Goal: Task Accomplishment & Management: Use online tool/utility

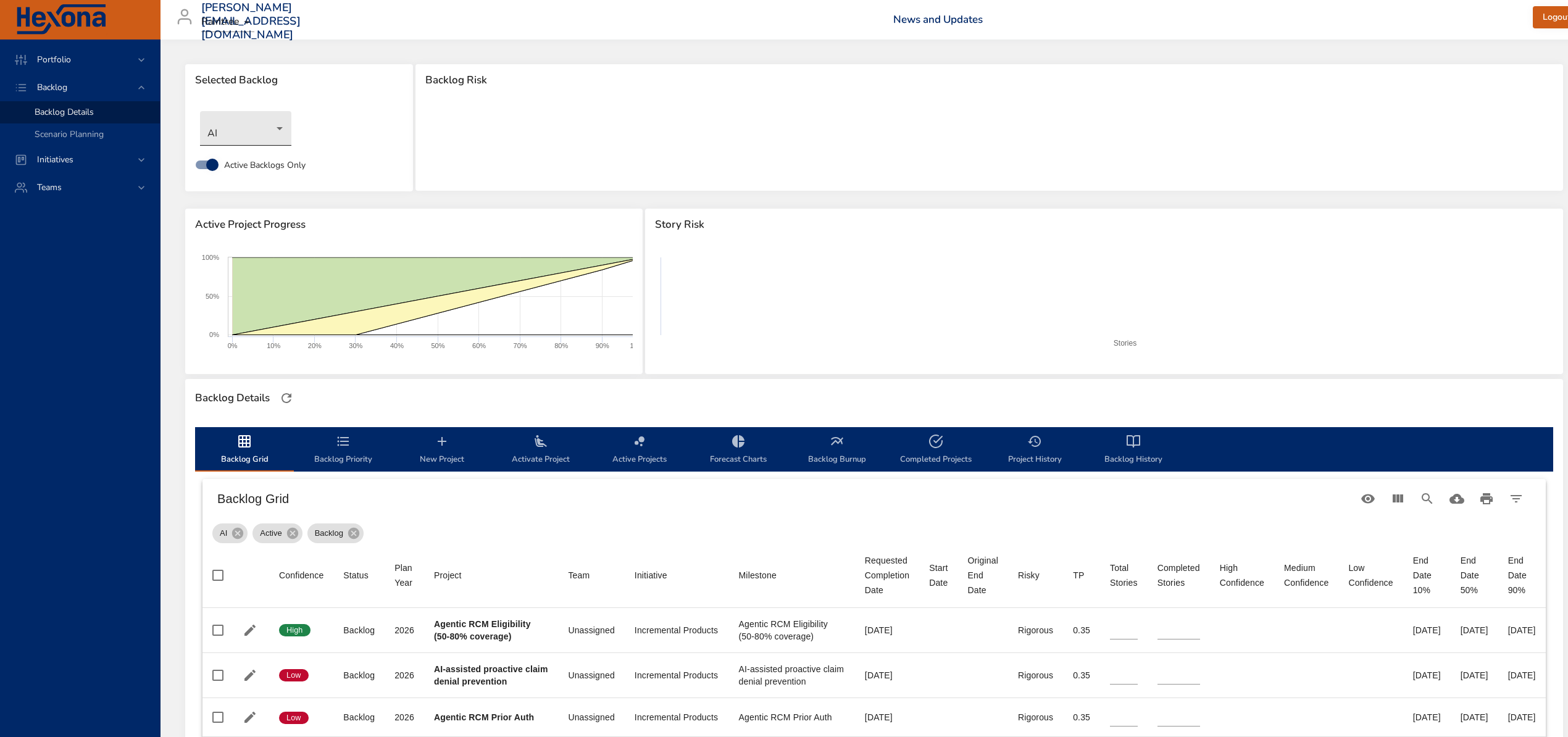
click at [267, 120] on body "Portfolio Backlog Backlog Details Scenario Planning Initiatives Teams [PERSON_N…" at bounding box center [784, 368] width 1568 height 737
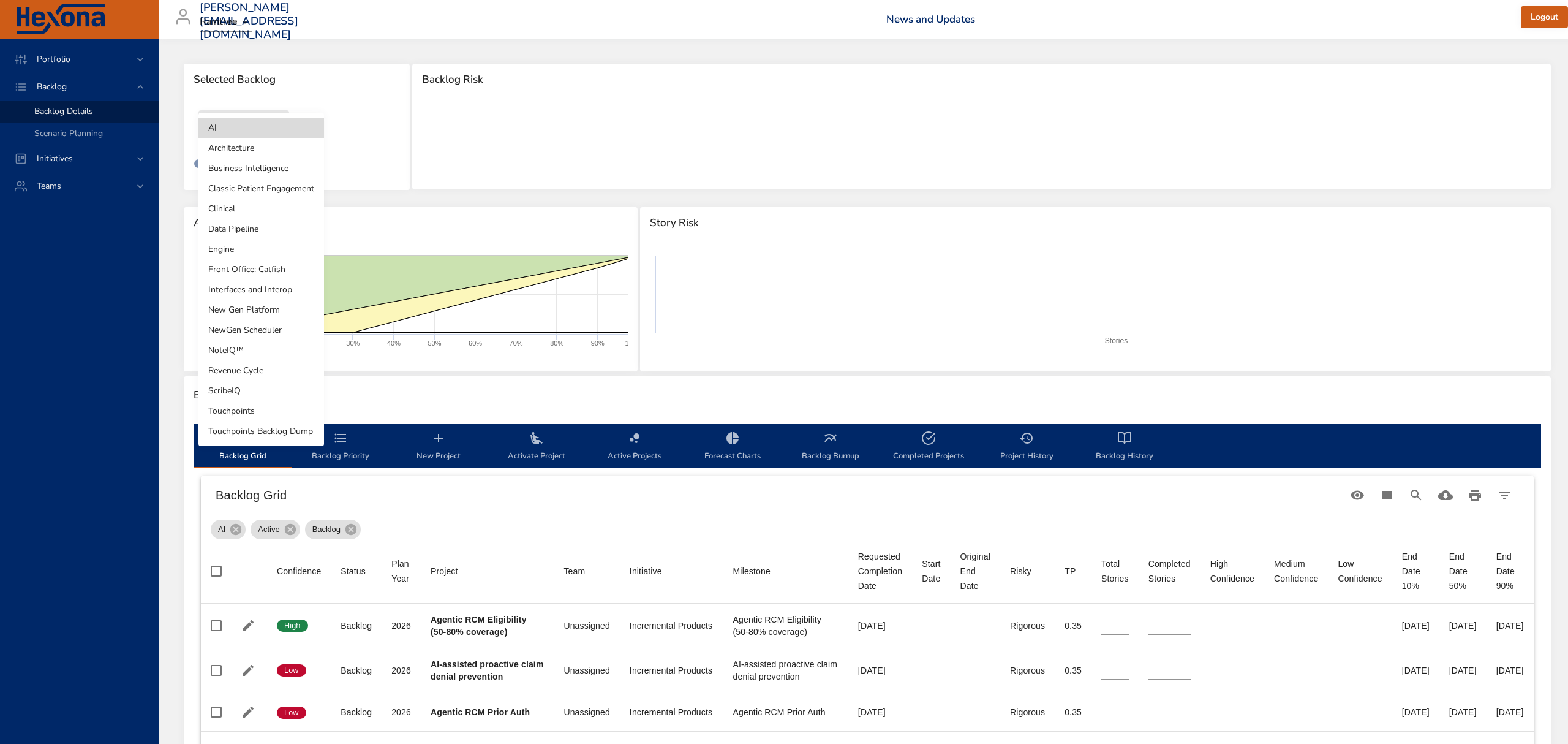
click at [248, 204] on li "Clinical" at bounding box center [261, 208] width 125 height 20
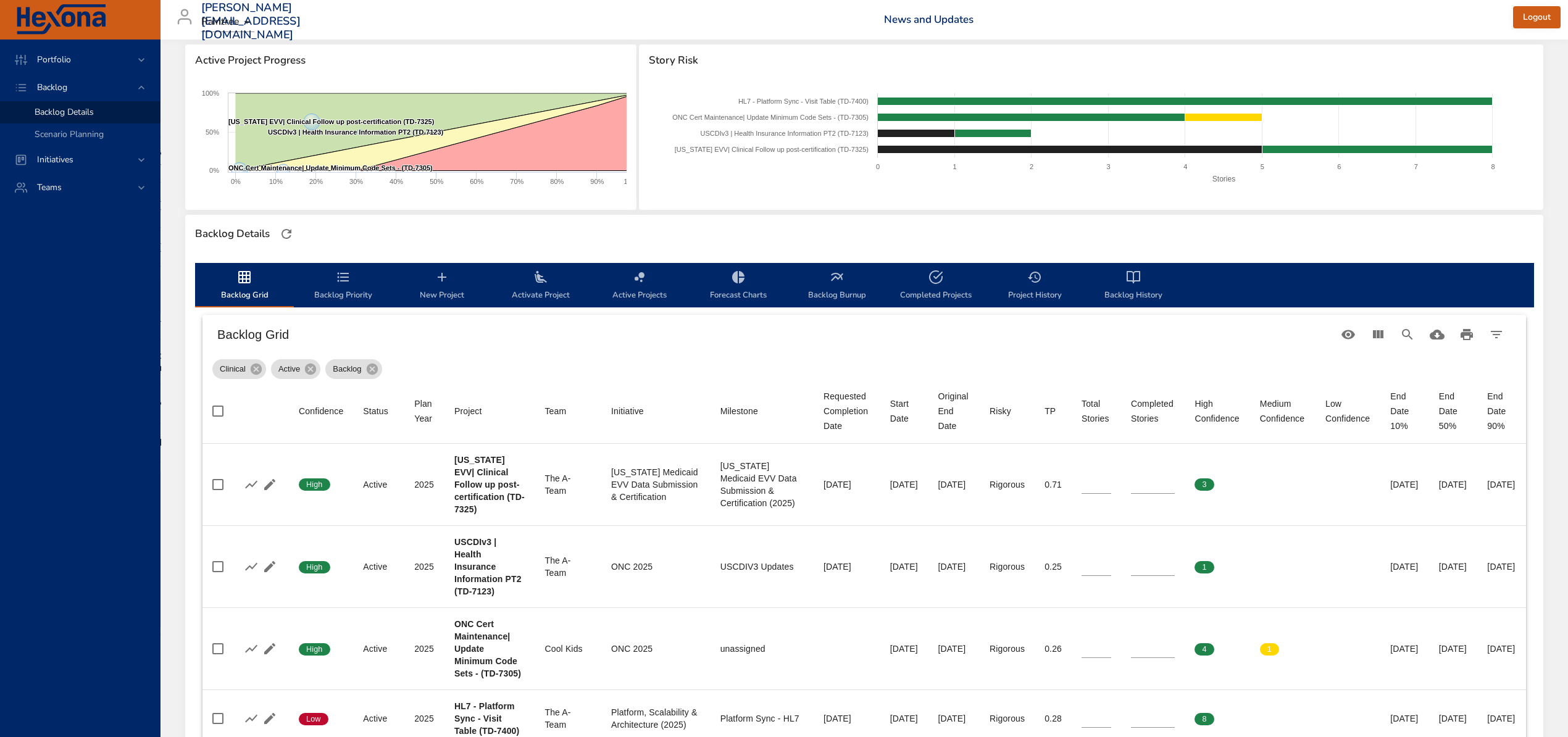
scroll to position [247, 0]
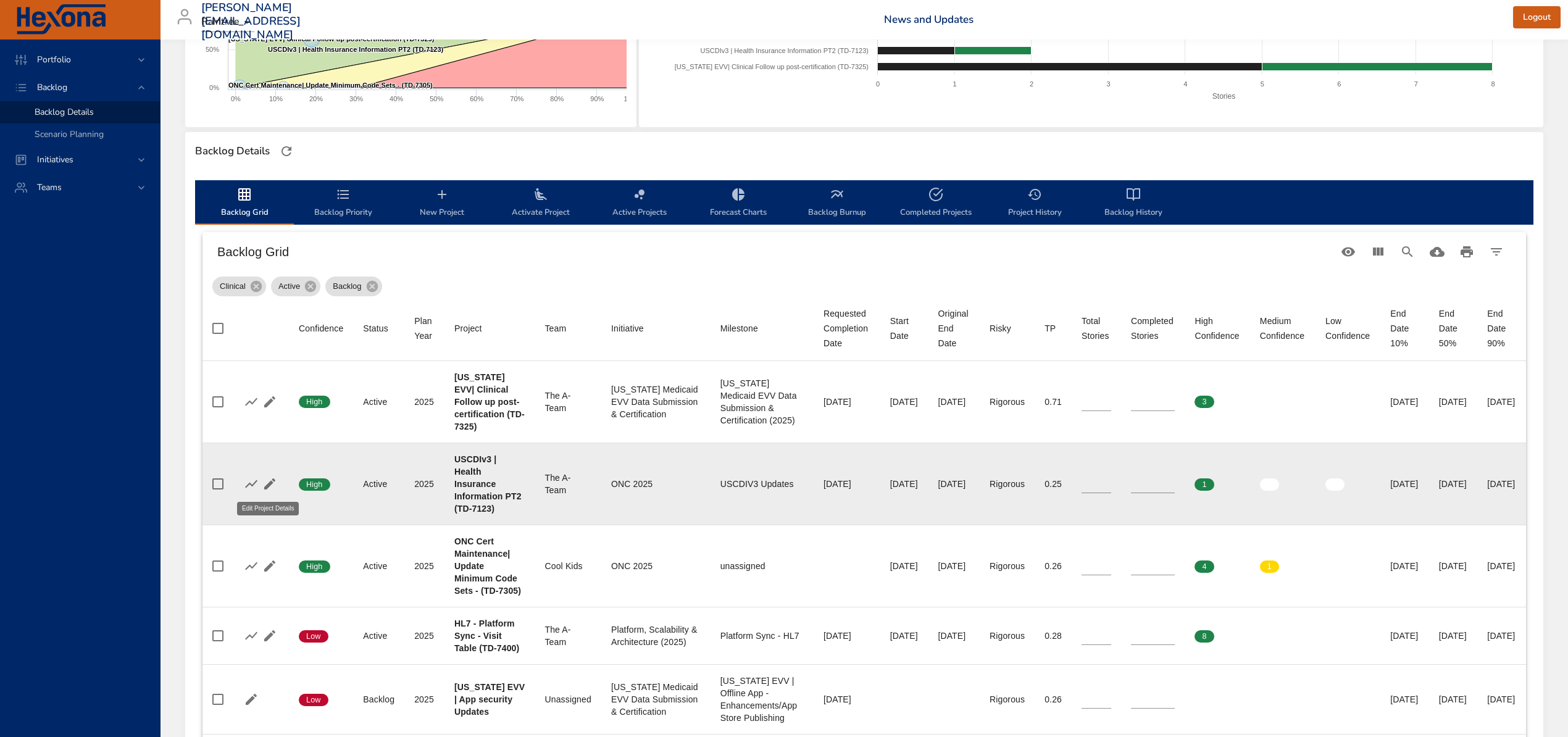
click at [269, 476] on icon "button" at bounding box center [270, 483] width 15 height 15
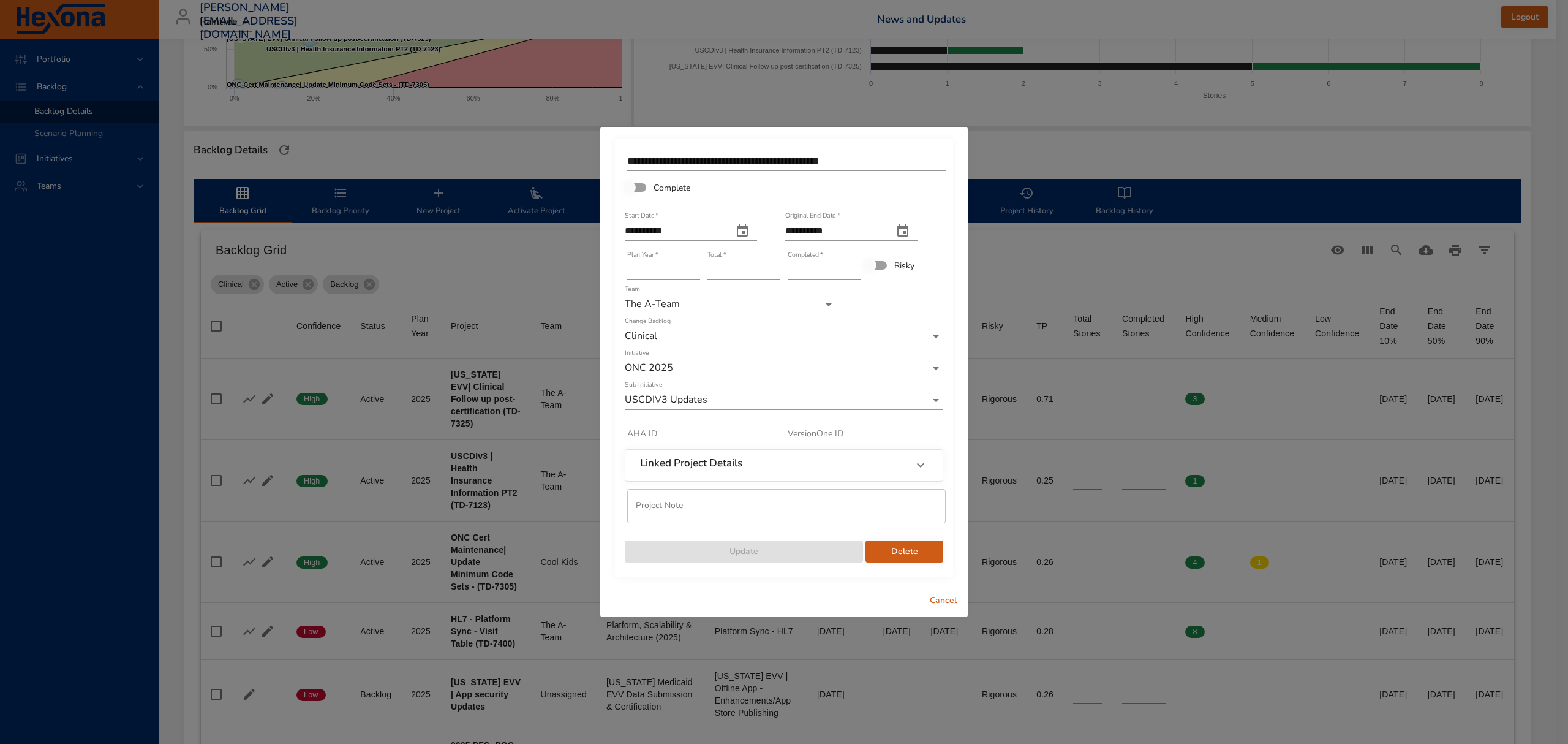
type input "*"
click at [856, 268] on input "*" at bounding box center [824, 271] width 73 height 20
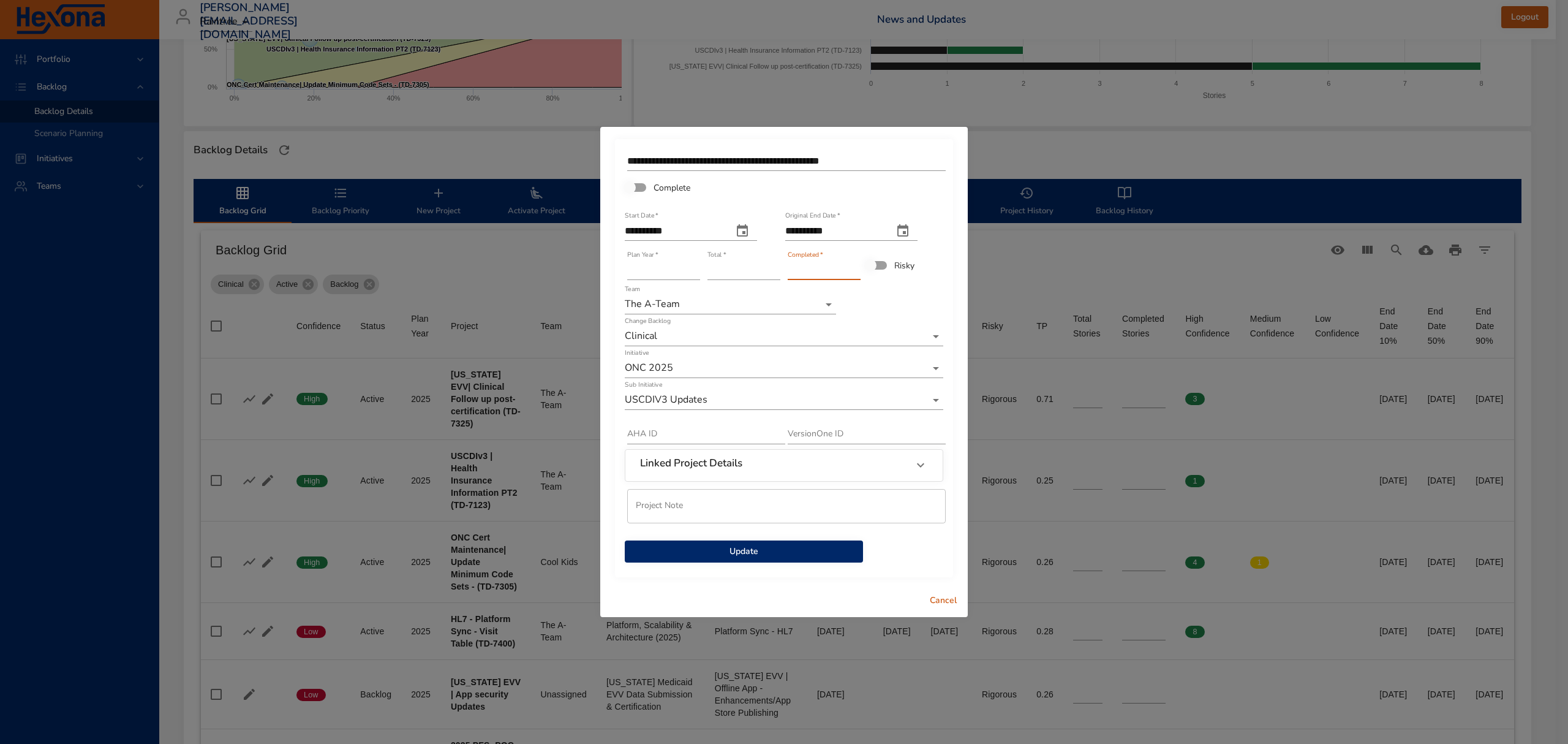
click at [771, 562] on button "Update" at bounding box center [744, 551] width 238 height 22
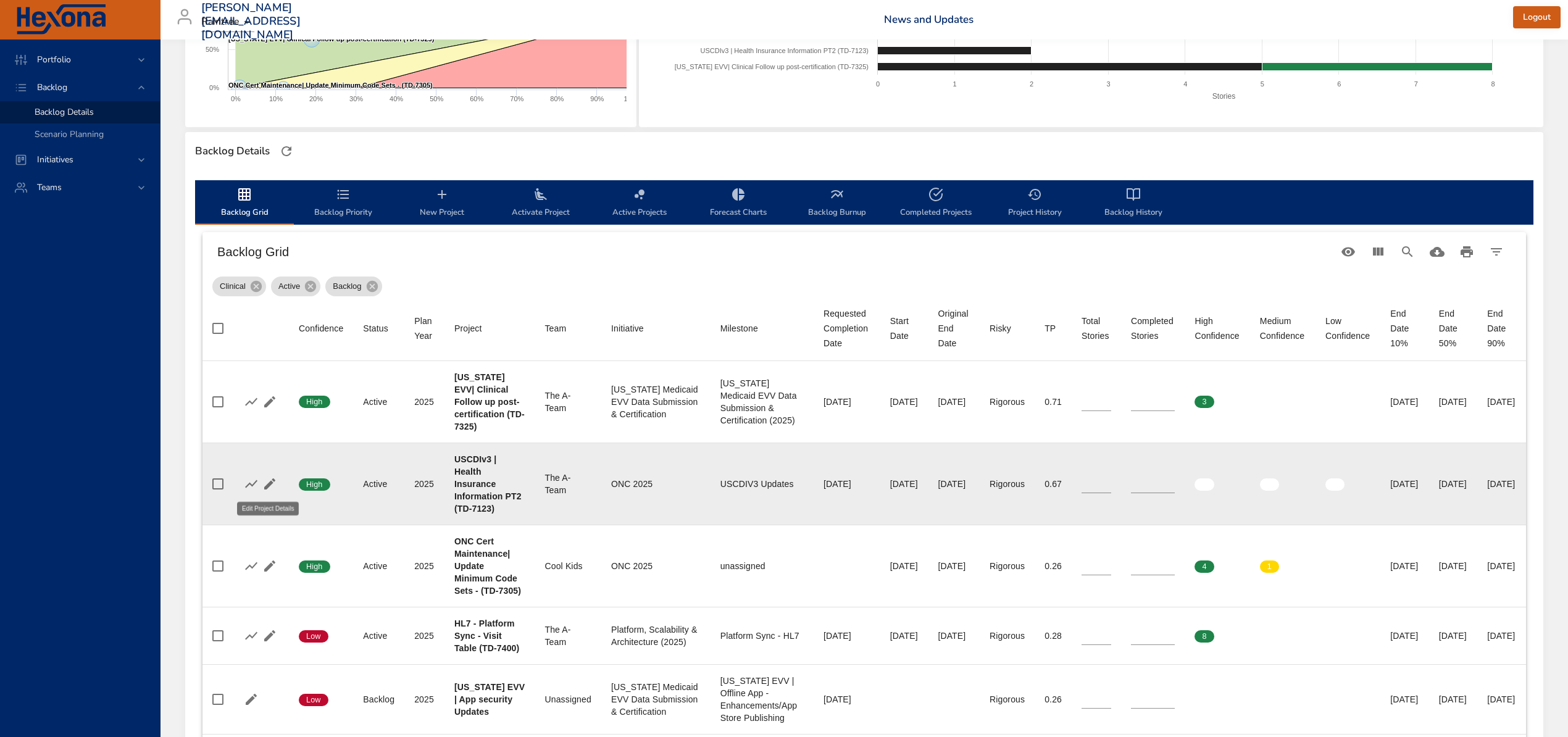
click at [266, 482] on icon "button" at bounding box center [270, 483] width 15 height 15
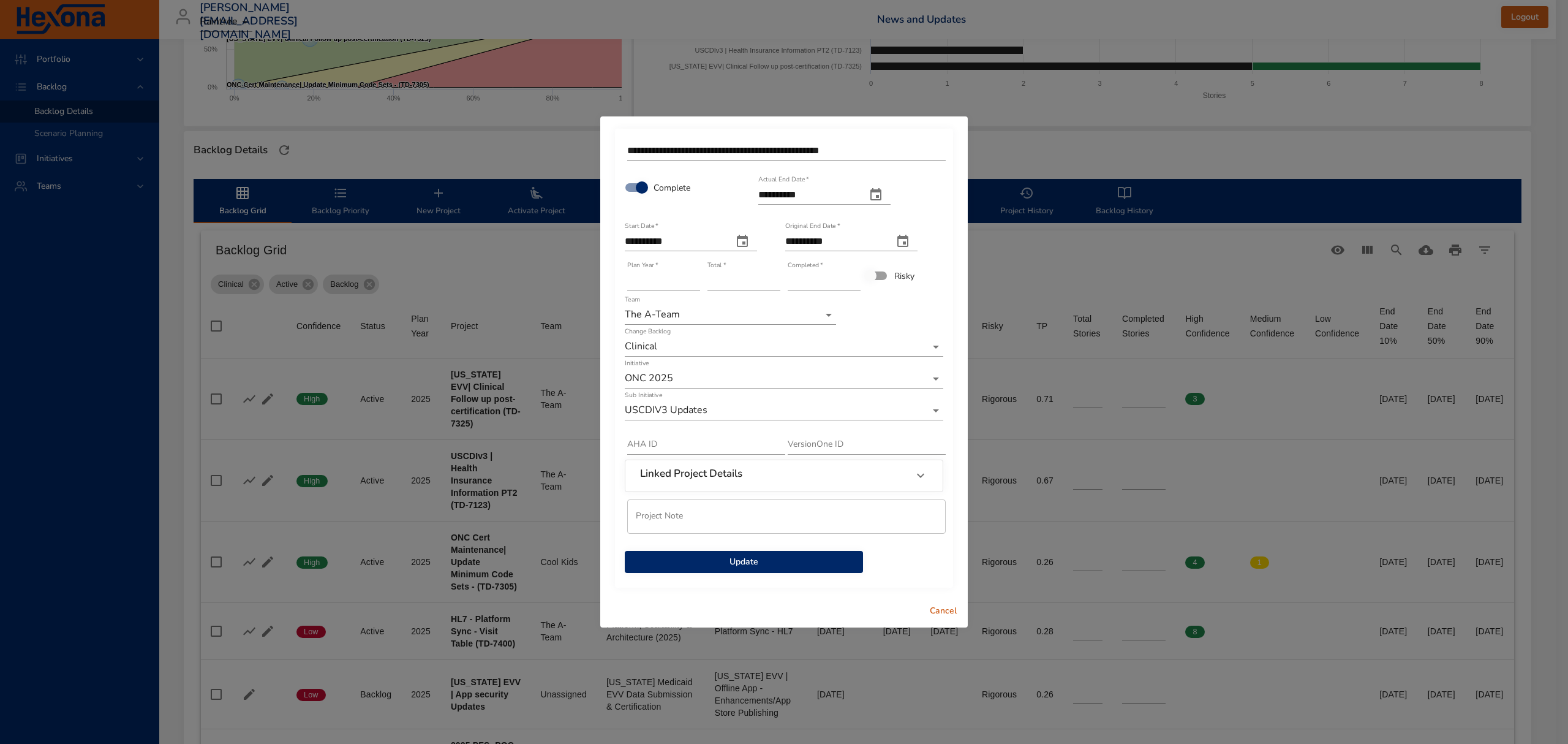
click at [827, 560] on span "Update" at bounding box center [744, 562] width 219 height 15
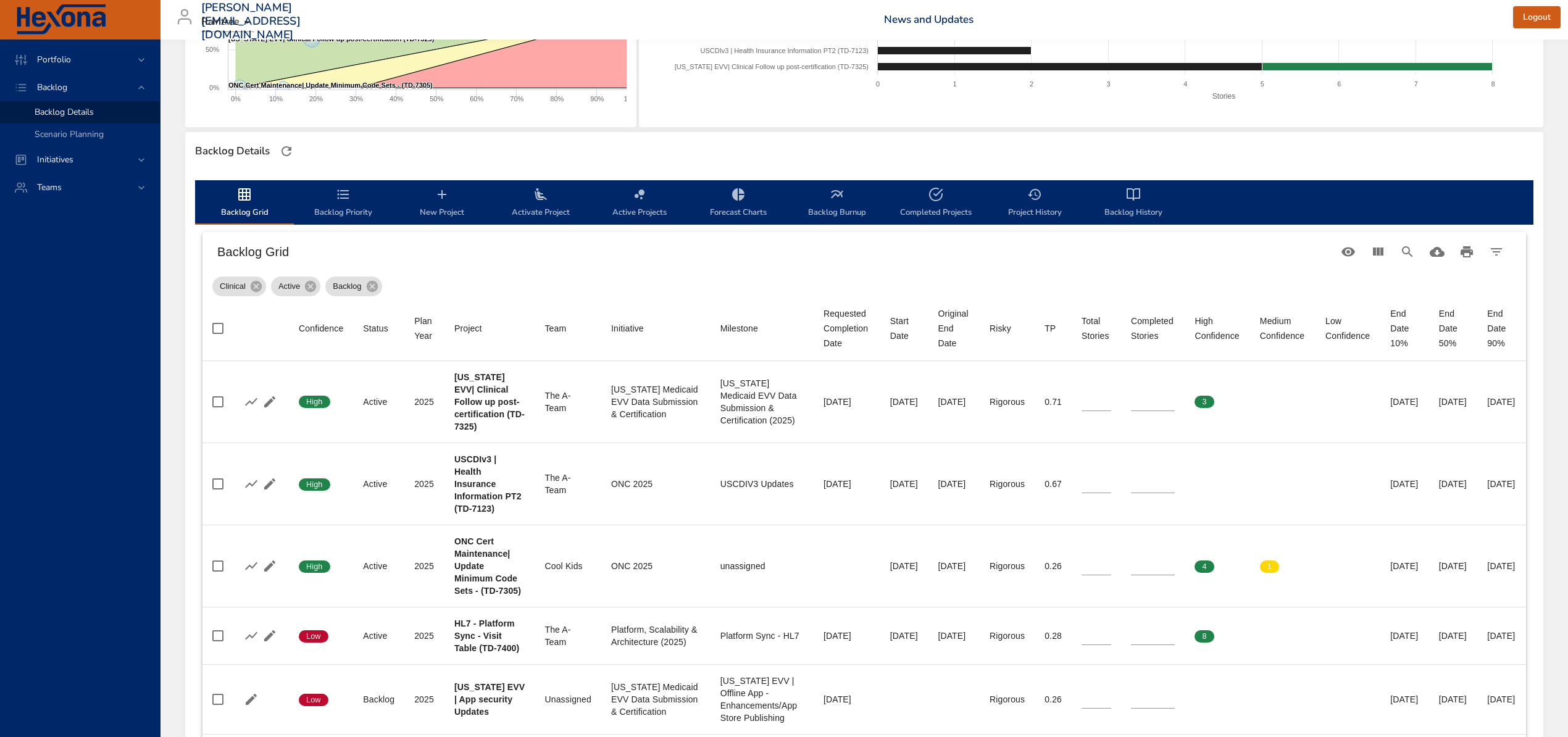
click at [354, 196] on span "Backlog Priority" at bounding box center [344, 204] width 84 height 32
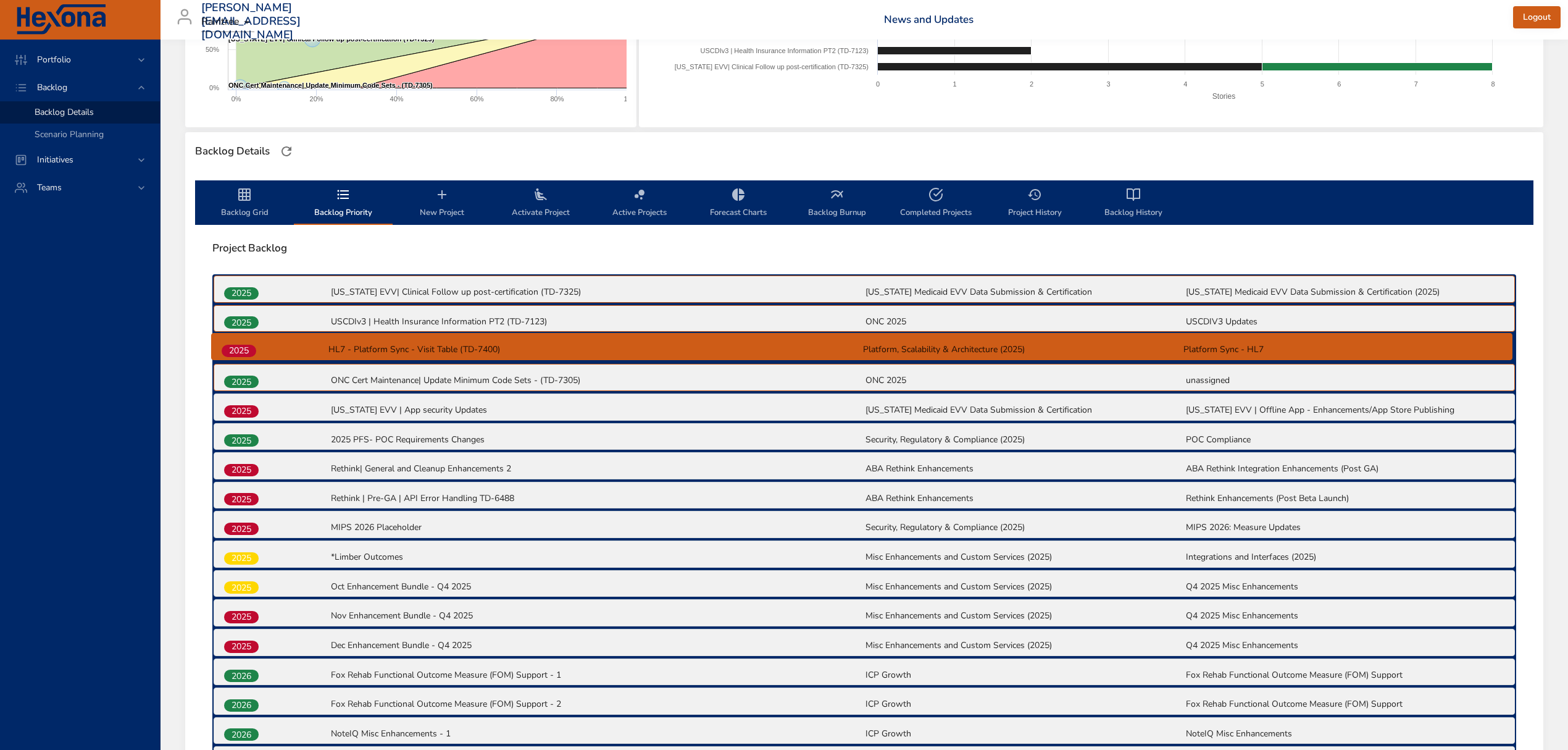
drag, startPoint x: 230, startPoint y: 379, endPoint x: 226, endPoint y: 342, distance: 37.2
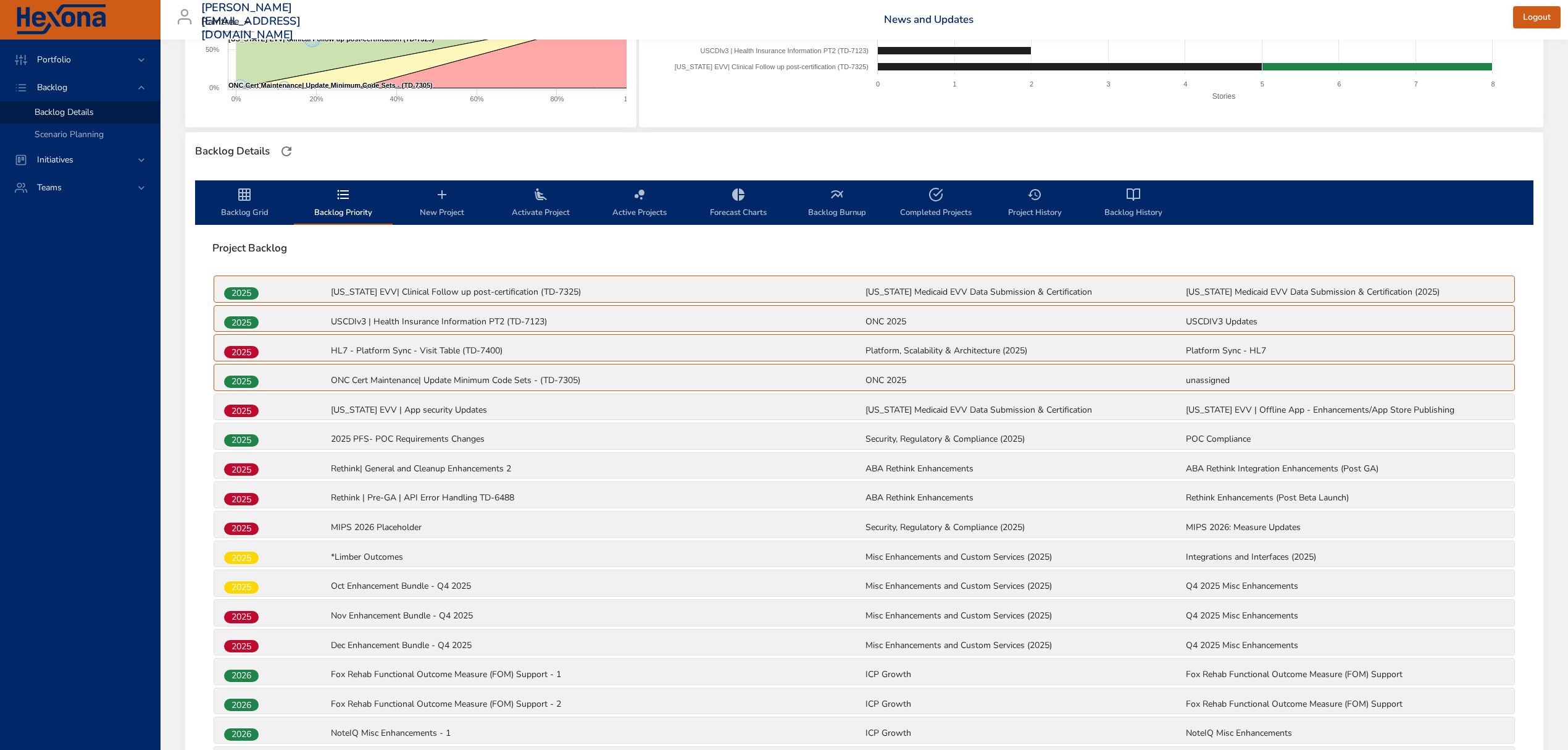
click at [243, 196] on icon "backlog-tab" at bounding box center [245, 195] width 13 height 13
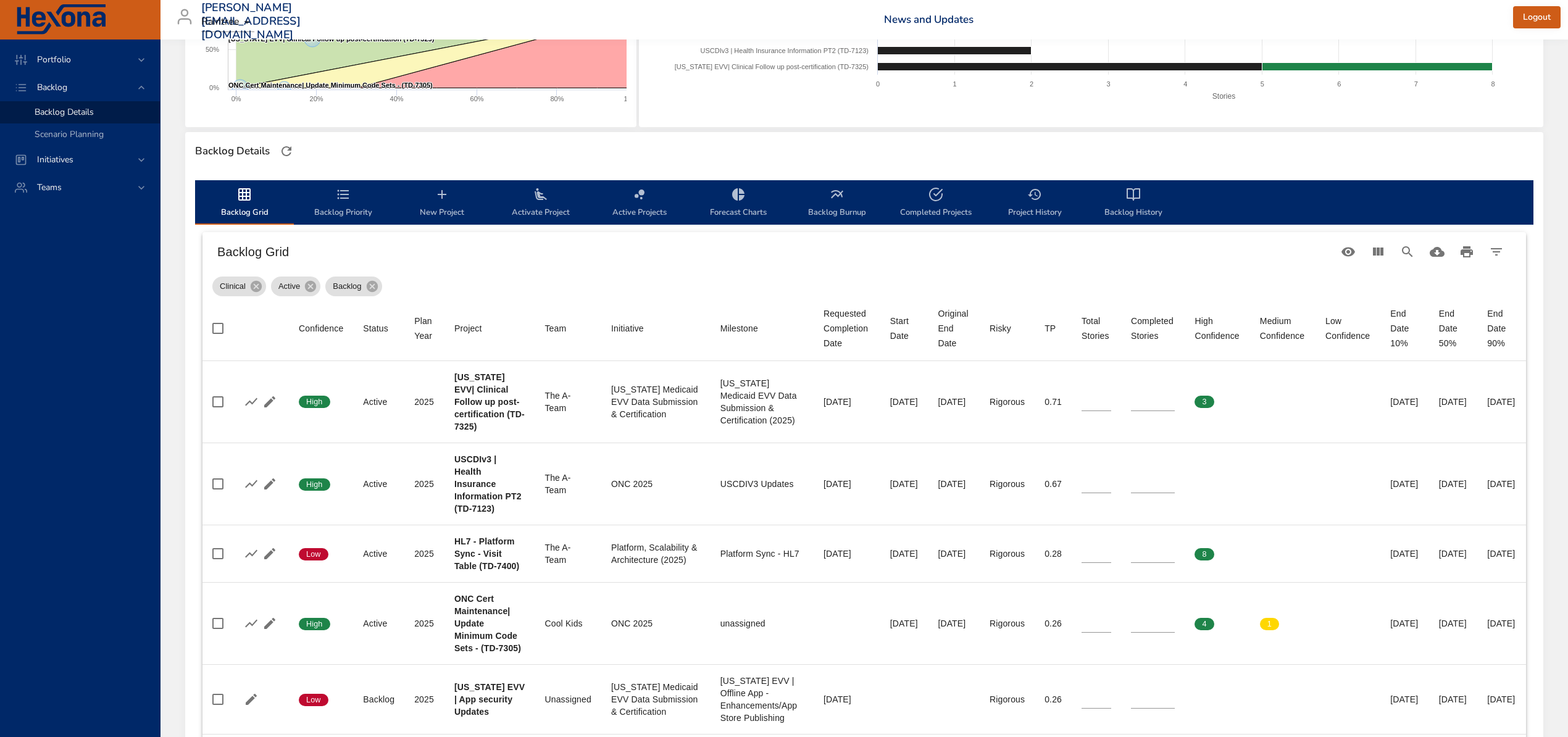
click at [663, 203] on span "Active Projects" at bounding box center [640, 204] width 84 height 32
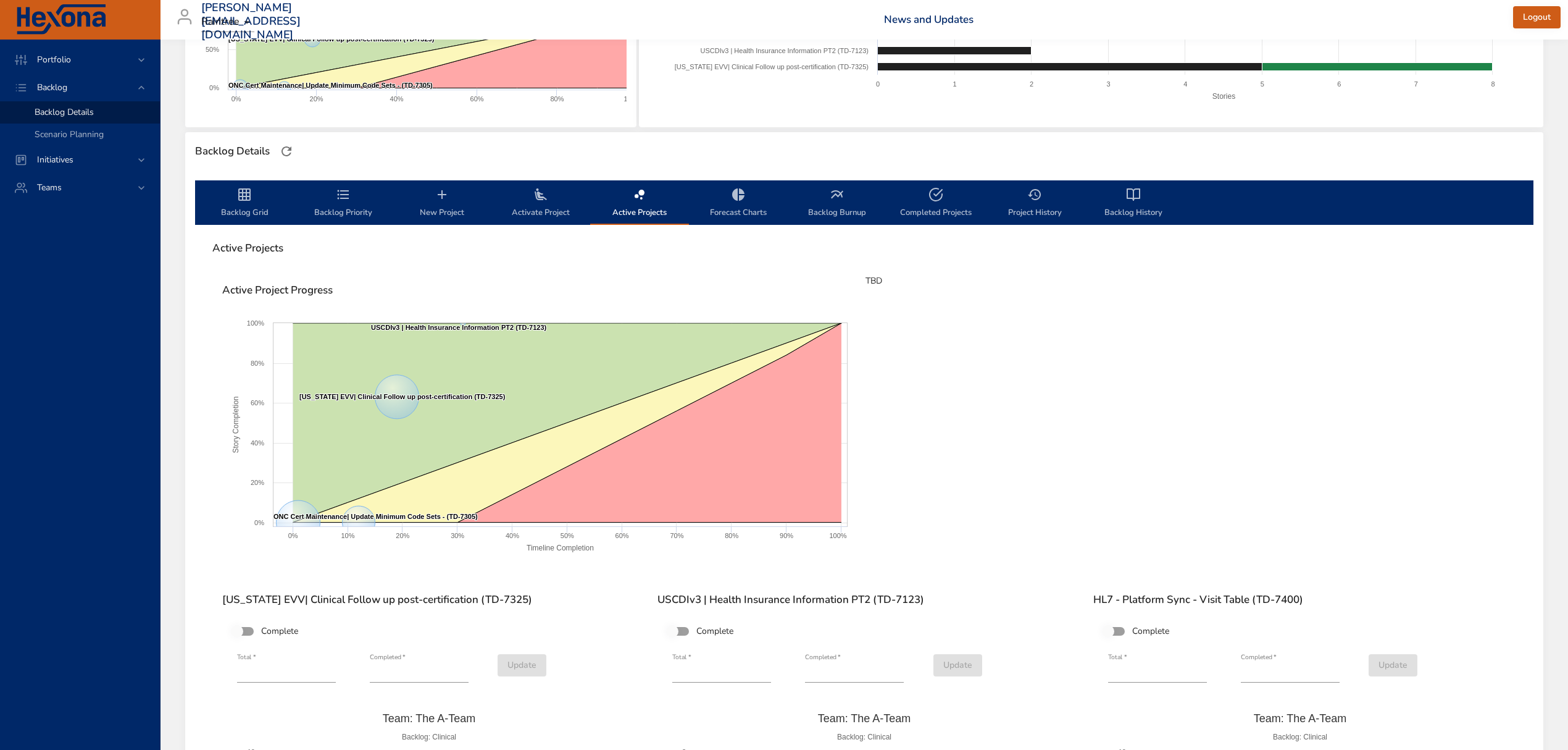
click at [739, 194] on icon "backlog-tab" at bounding box center [738, 195] width 15 height 15
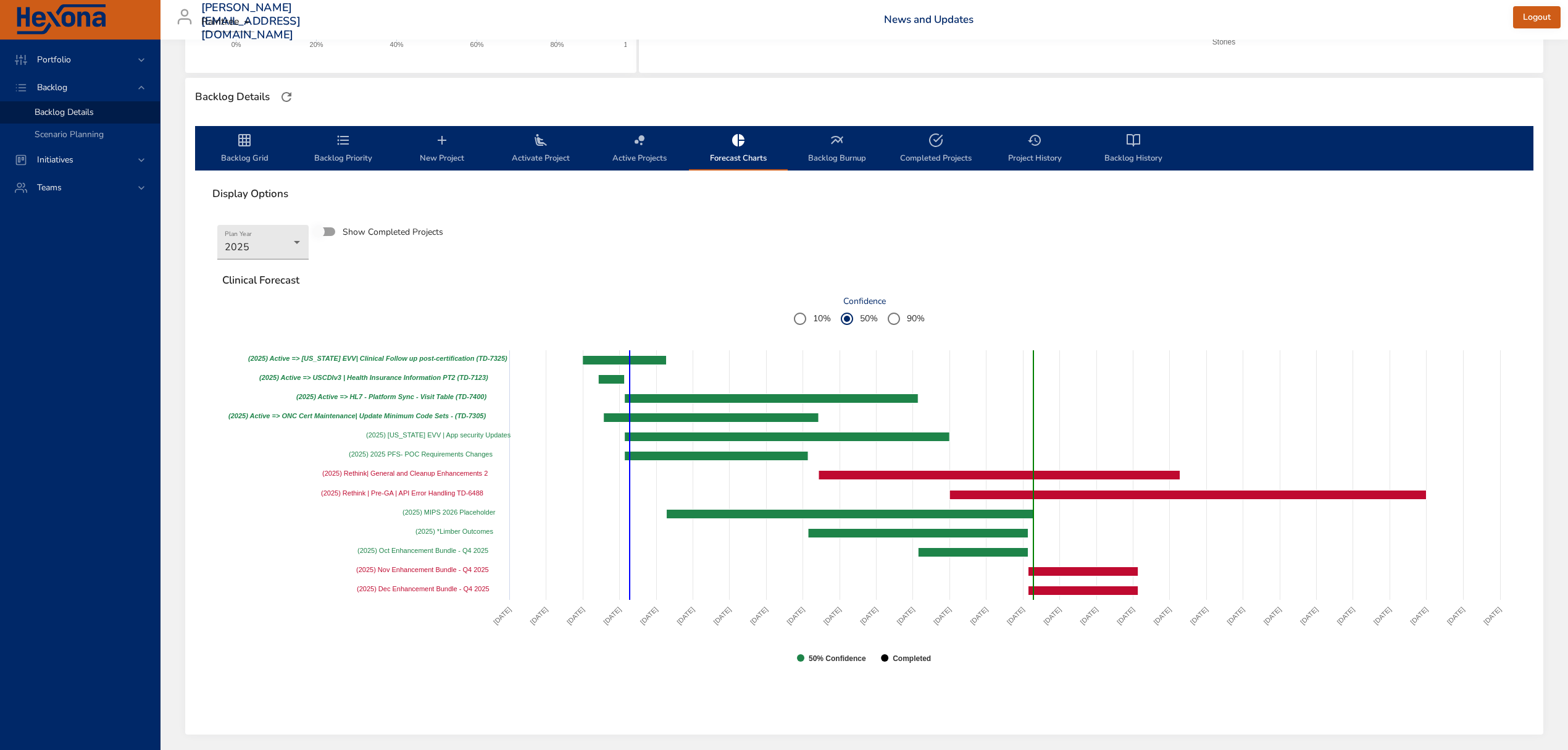
scroll to position [329, 0]
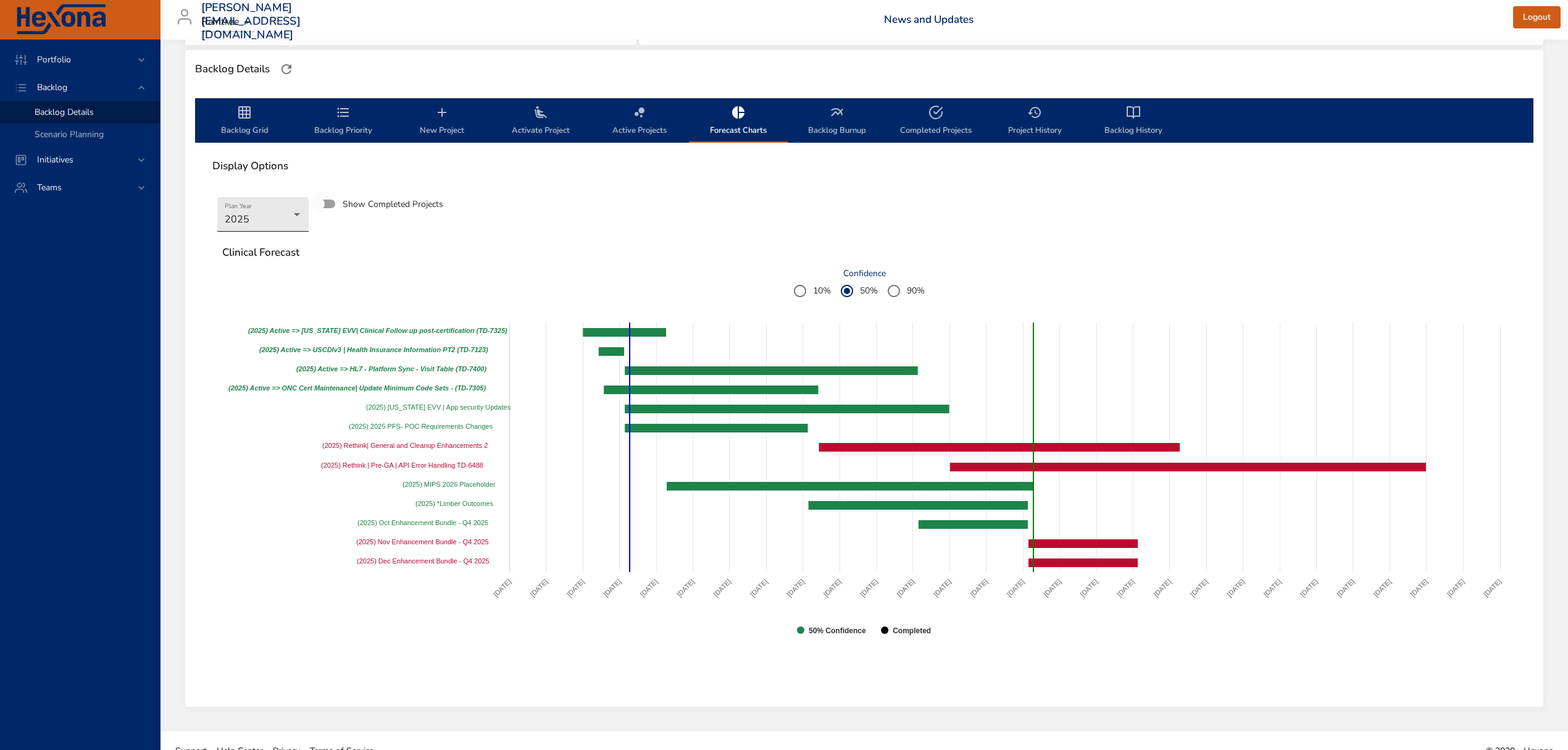
click at [249, 205] on body "Portfolio Backlog Backlog Details Scenario Planning Initiatives Teams [PERSON_N…" at bounding box center [784, 46] width 1568 height 750
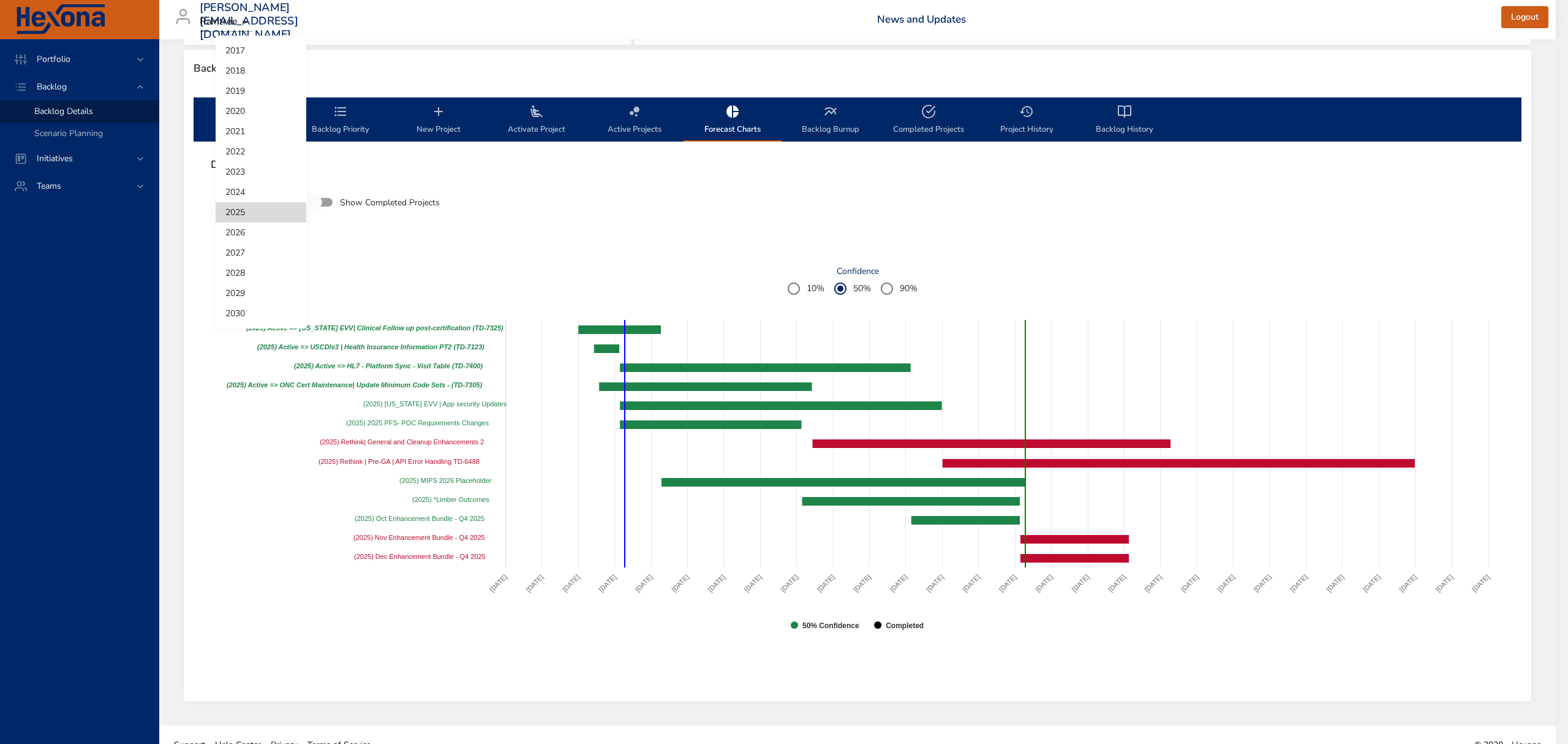
click at [247, 204] on li "2025" at bounding box center [261, 212] width 91 height 20
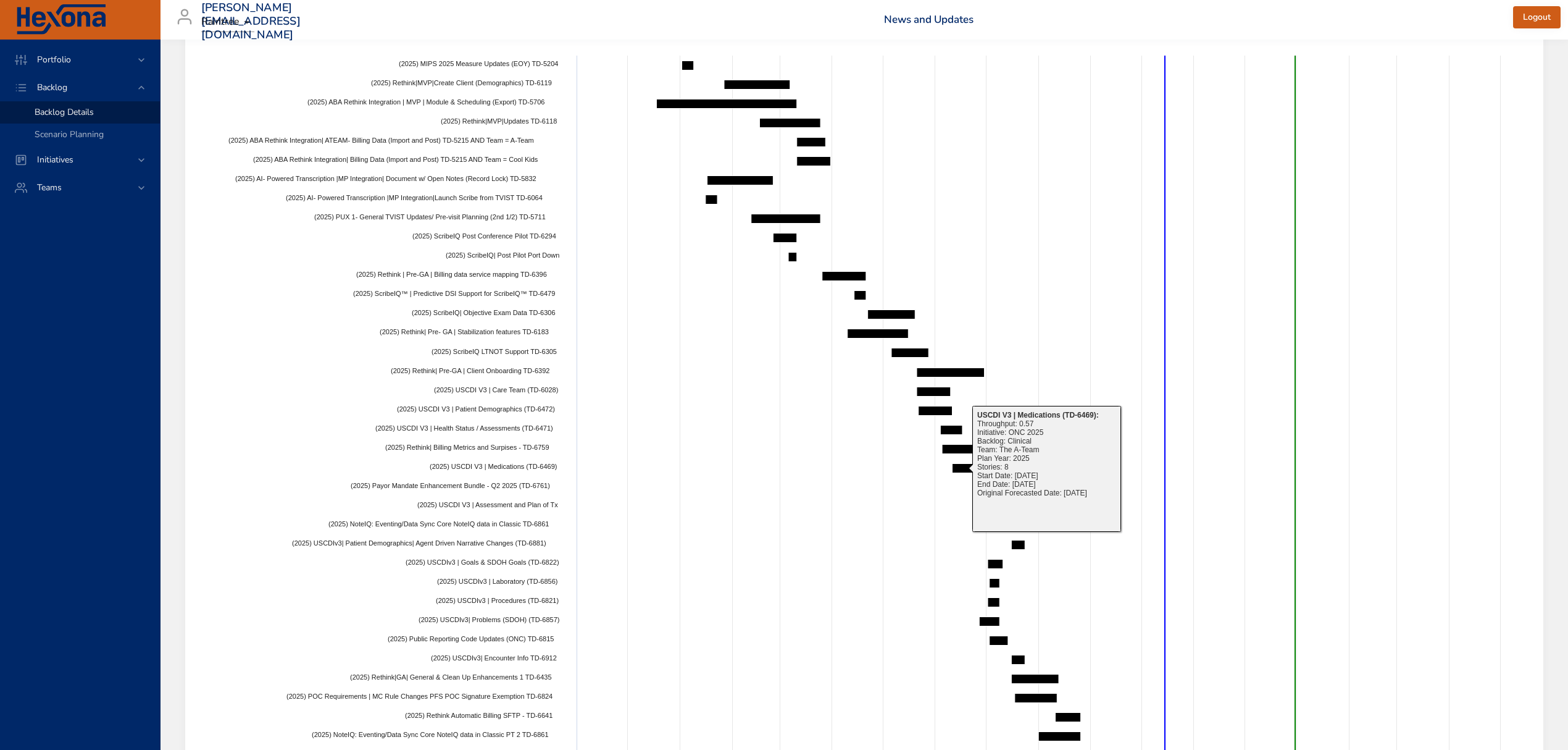
scroll to position [625, 0]
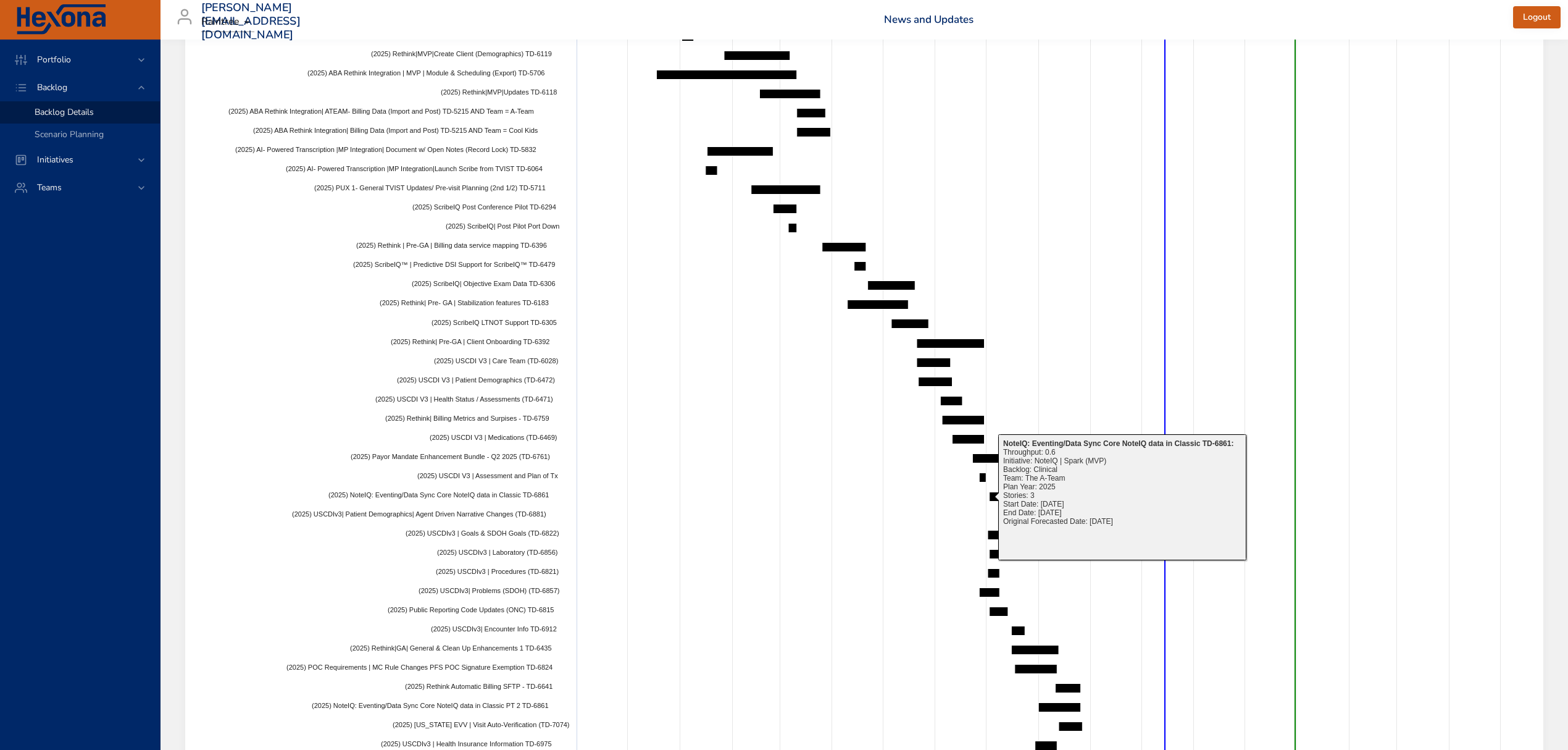
click at [876, 500] on rect at bounding box center [865, 614] width 1285 height 1186
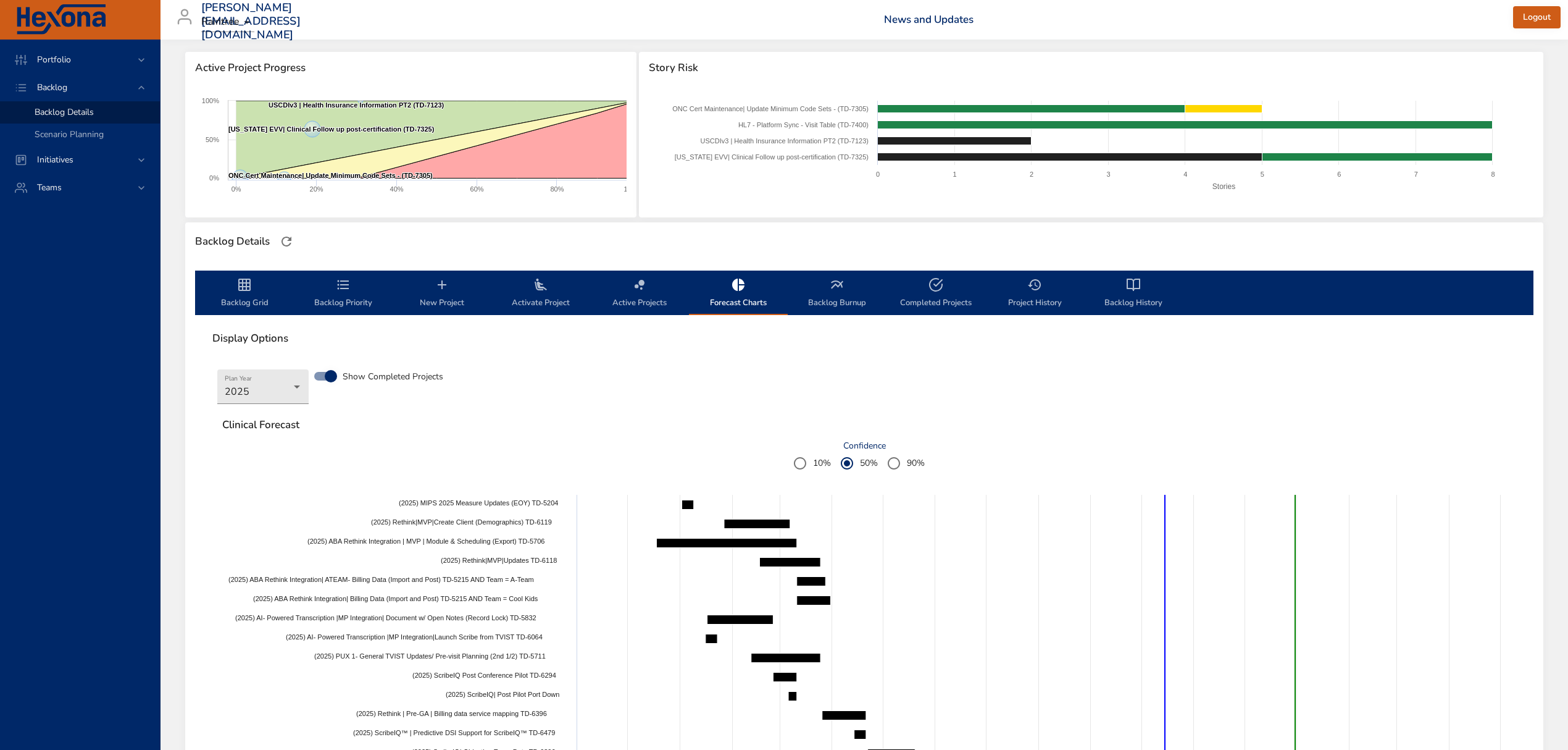
scroll to position [48, 0]
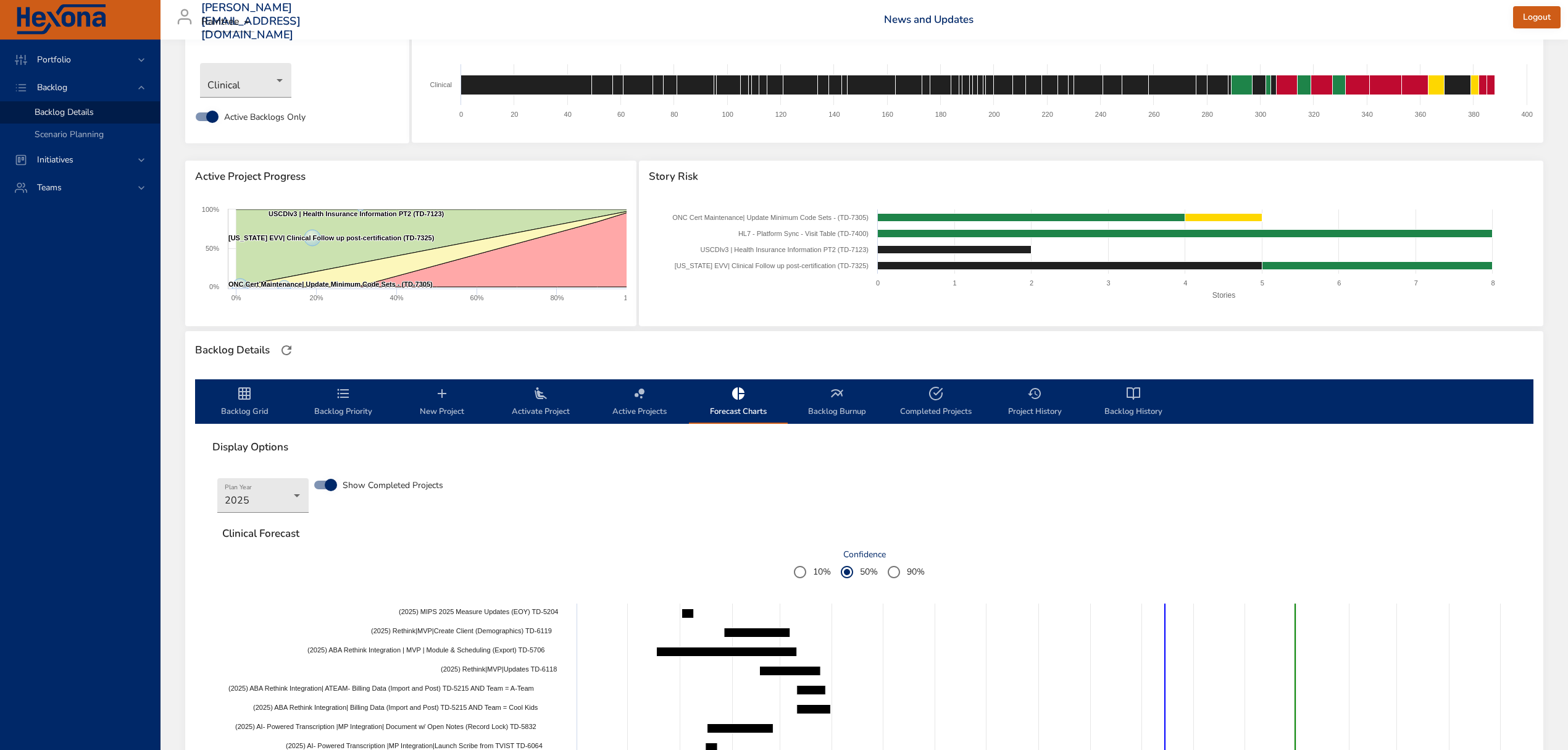
click at [846, 391] on span "Backlog Burnup" at bounding box center [838, 402] width 84 height 32
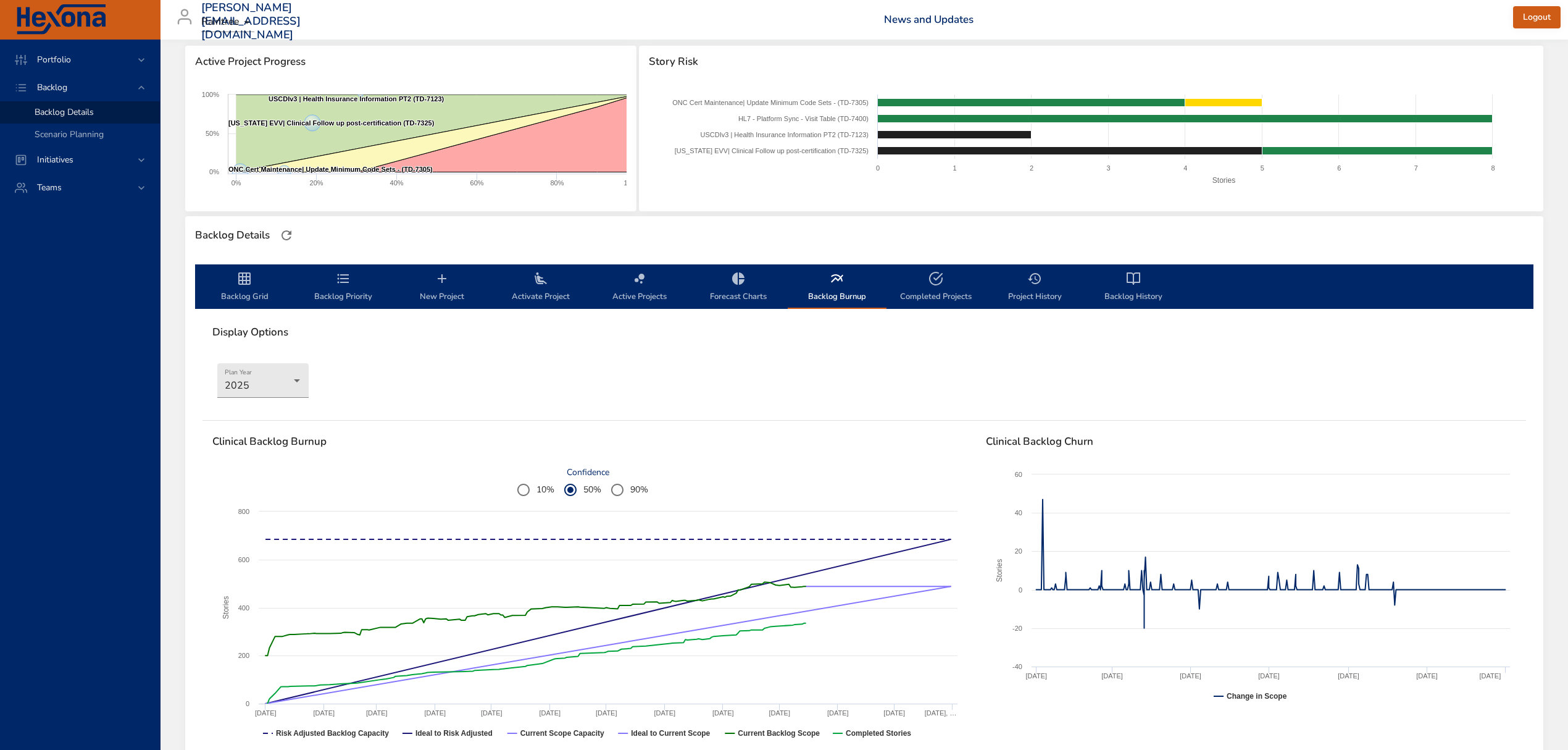
scroll to position [164, 0]
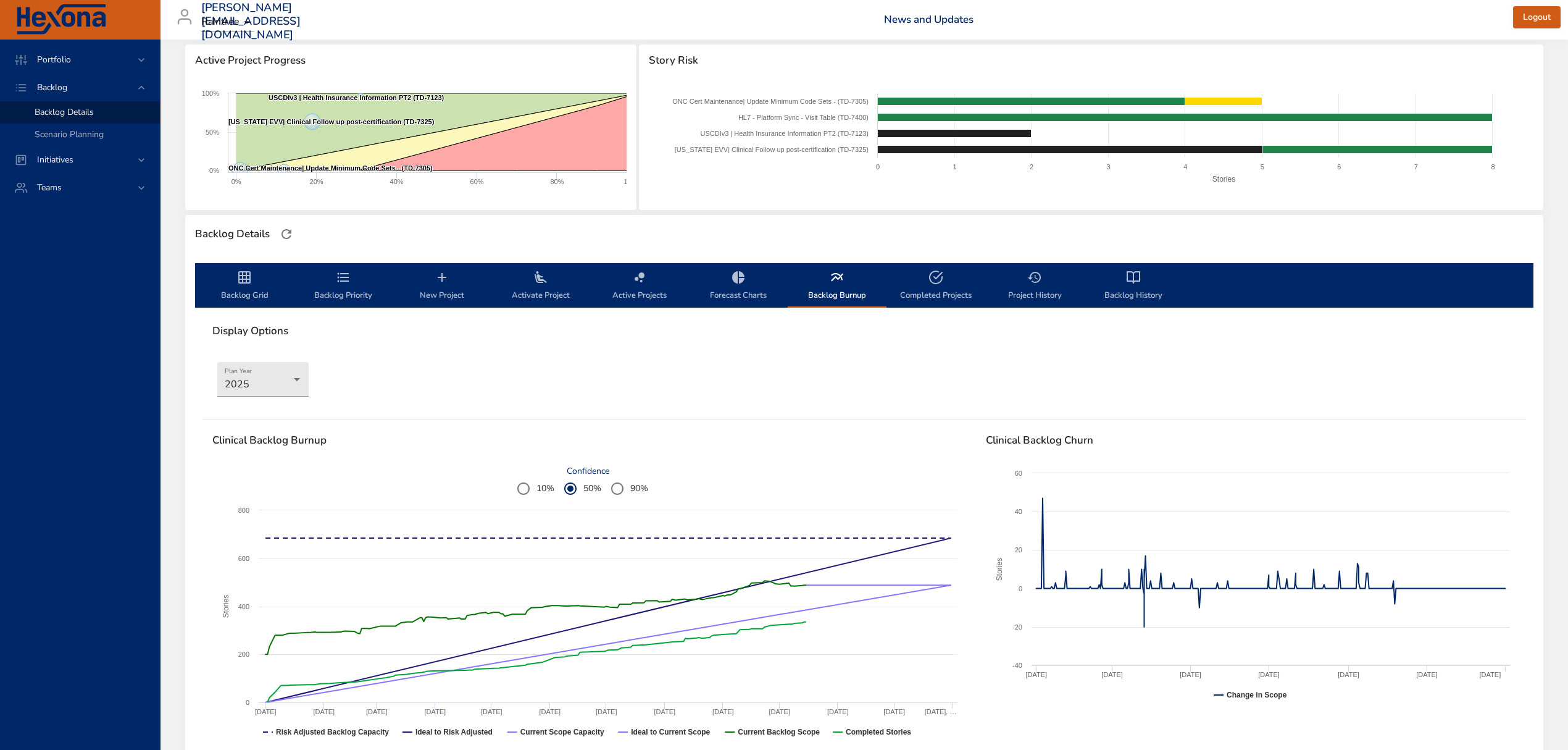
click at [941, 292] on span "Completed Projects" at bounding box center [936, 286] width 84 height 32
select select "***"
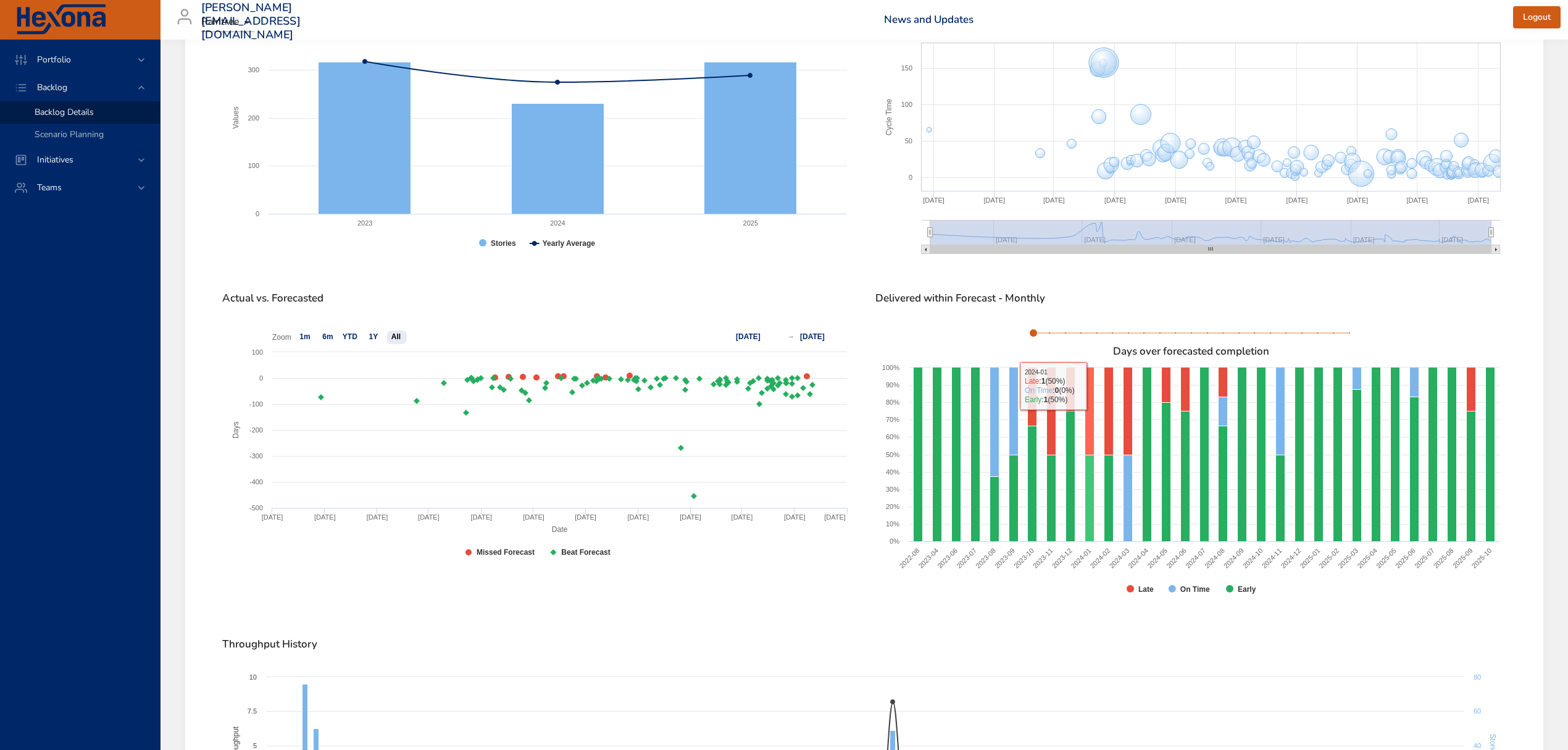
scroll to position [576, 0]
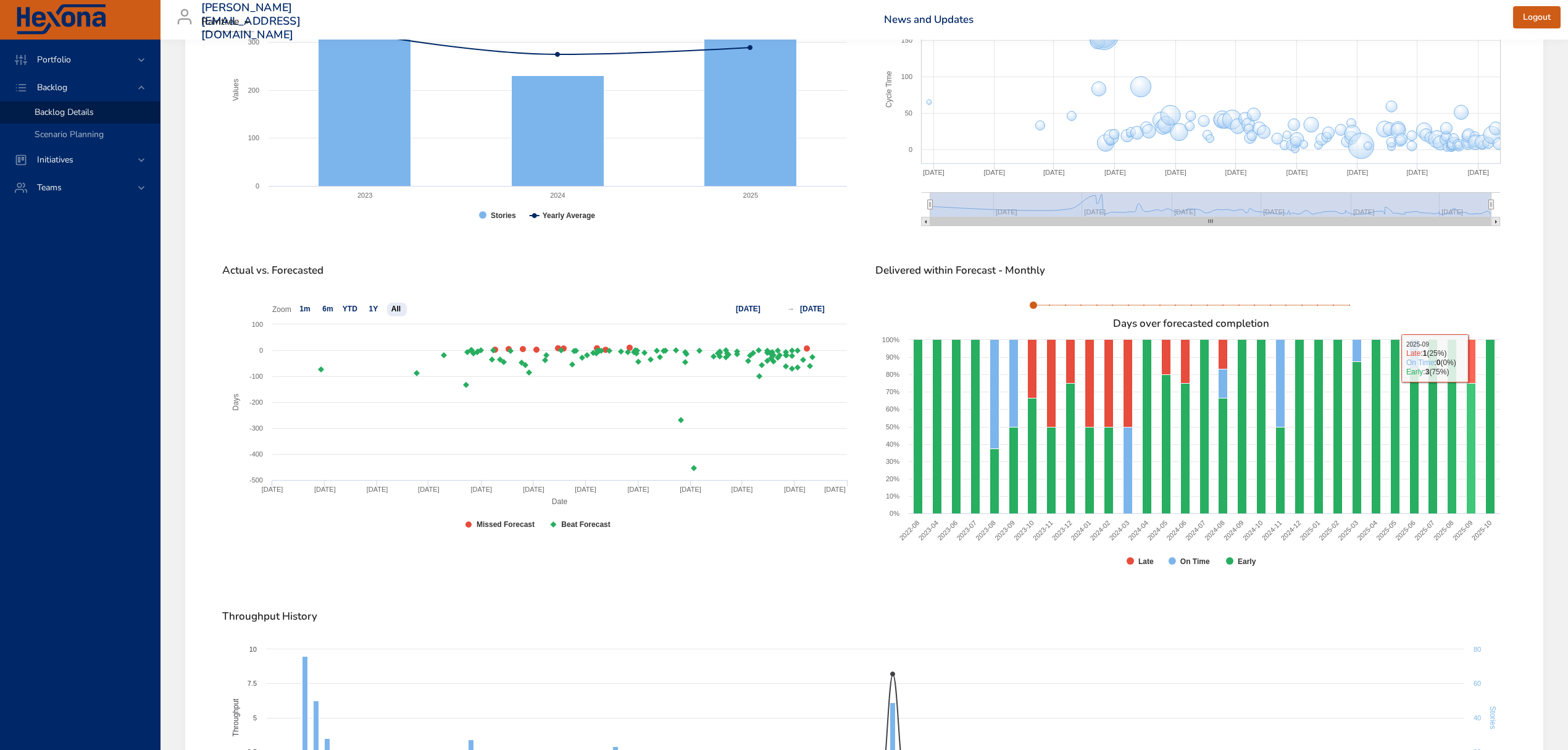
click at [1473, 362] on rect at bounding box center [1472, 362] width 9 height 44
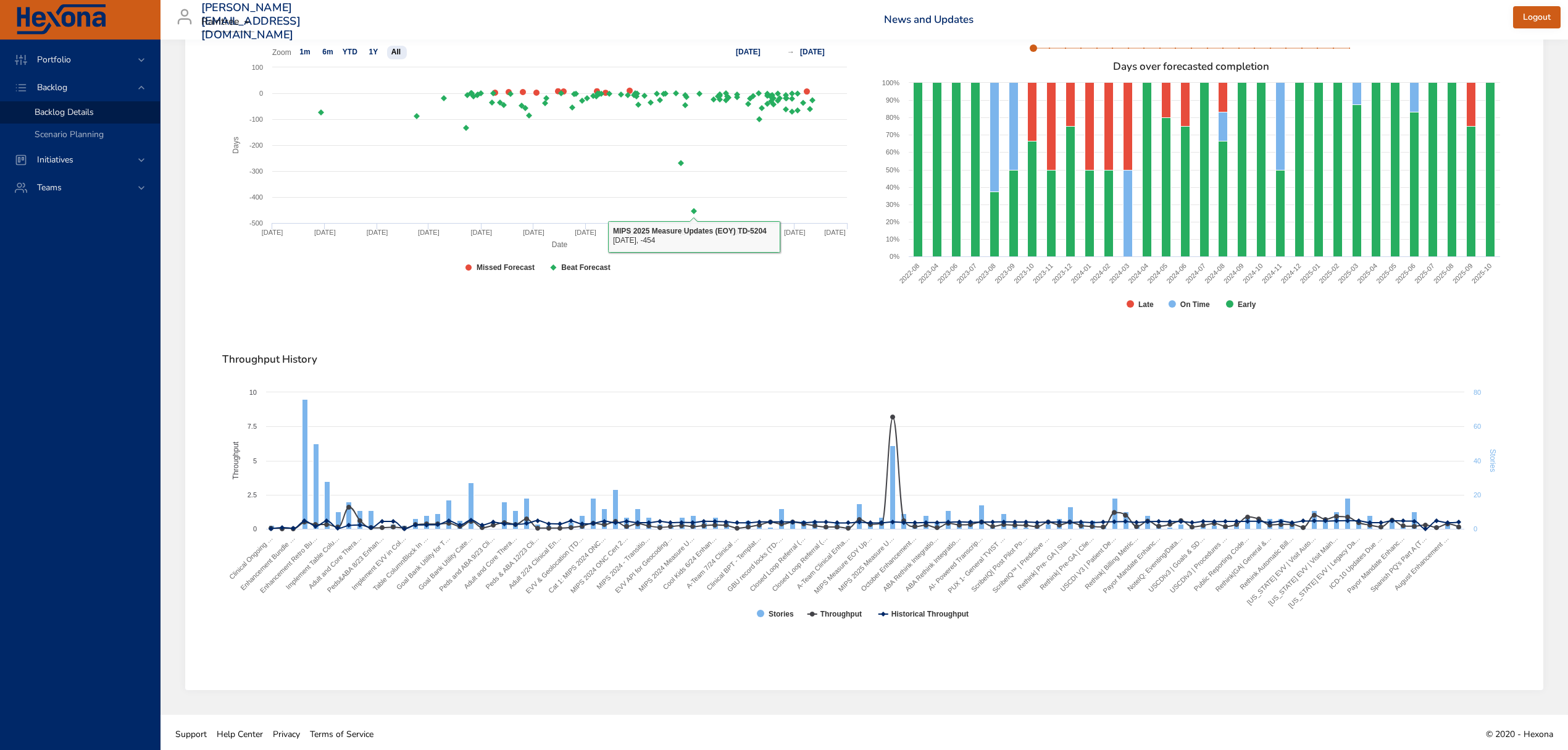
scroll to position [836, 0]
